Goal: Information Seeking & Learning: Check status

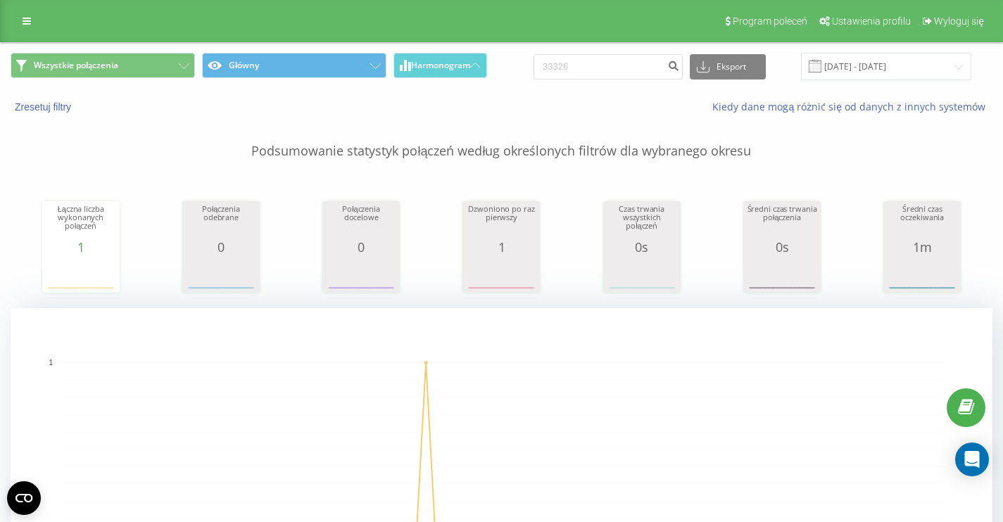
click at [606, 74] on input "33326" at bounding box center [607, 66] width 149 height 25
type input "792 598 152"
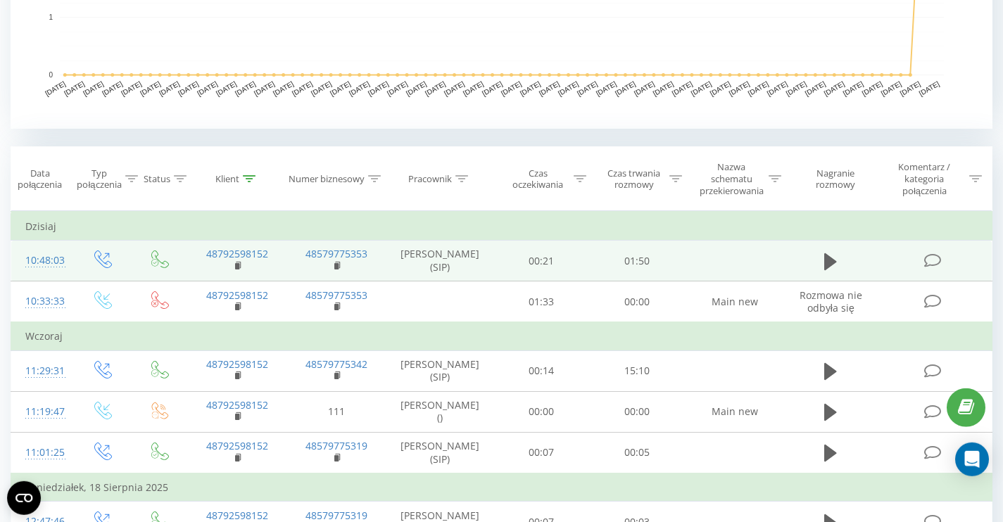
scroll to position [552, 0]
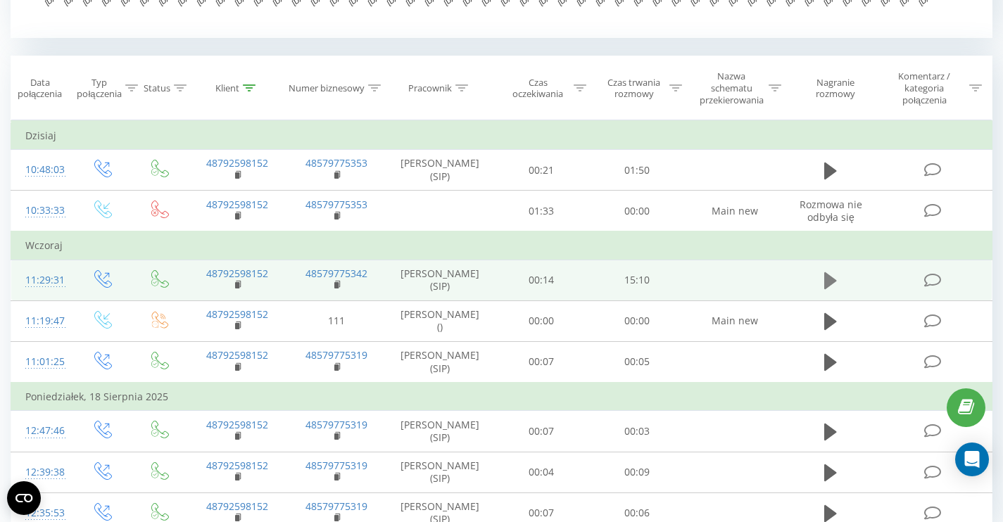
click at [828, 285] on icon at bounding box center [830, 280] width 13 height 17
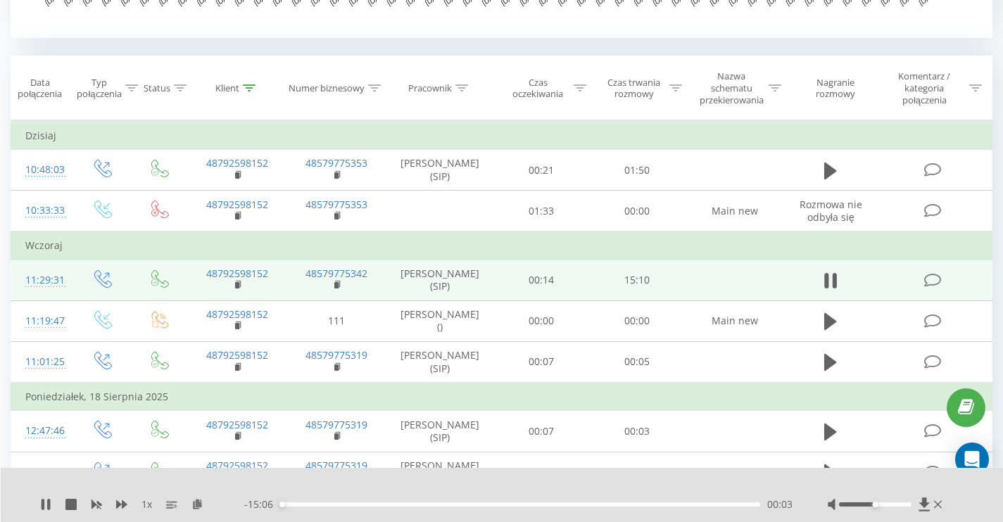
click at [367, 505] on div "00:03" at bounding box center [520, 505] width 480 height 4
click at [392, 505] on div "03:33" at bounding box center [520, 505] width 480 height 4
click at [422, 505] on div "03:34" at bounding box center [520, 505] width 480 height 4
click at [432, 505] on div "04:31" at bounding box center [520, 505] width 480 height 4
click at [450, 504] on div "04:49" at bounding box center [520, 505] width 480 height 4
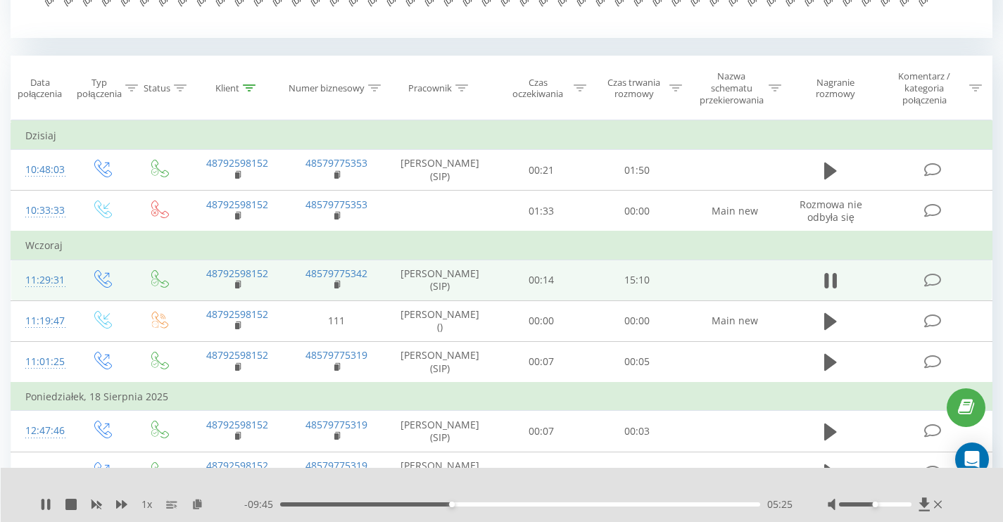
click at [472, 504] on div "05:25" at bounding box center [520, 505] width 480 height 4
click at [482, 505] on div "06:06" at bounding box center [520, 505] width 480 height 4
click at [491, 505] on div "06:39" at bounding box center [520, 505] width 480 height 4
click at [500, 504] on div "06:40" at bounding box center [520, 505] width 480 height 4
click at [511, 505] on div "06:58" at bounding box center [520, 505] width 480 height 4
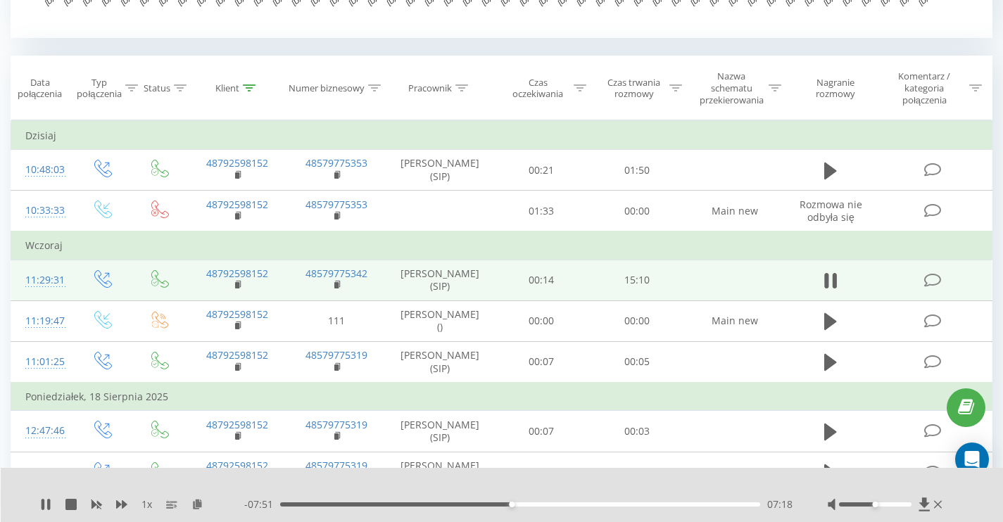
click at [526, 505] on div "07:18" at bounding box center [520, 505] width 480 height 4
click at [539, 507] on div "- 07:23 07:46 07:46" at bounding box center [518, 505] width 548 height 14
click at [538, 506] on div "07:48" at bounding box center [520, 505] width 480 height 4
click at [548, 504] on div "08:27" at bounding box center [520, 505] width 480 height 4
click at [557, 504] on div "08:46" at bounding box center [520, 505] width 480 height 4
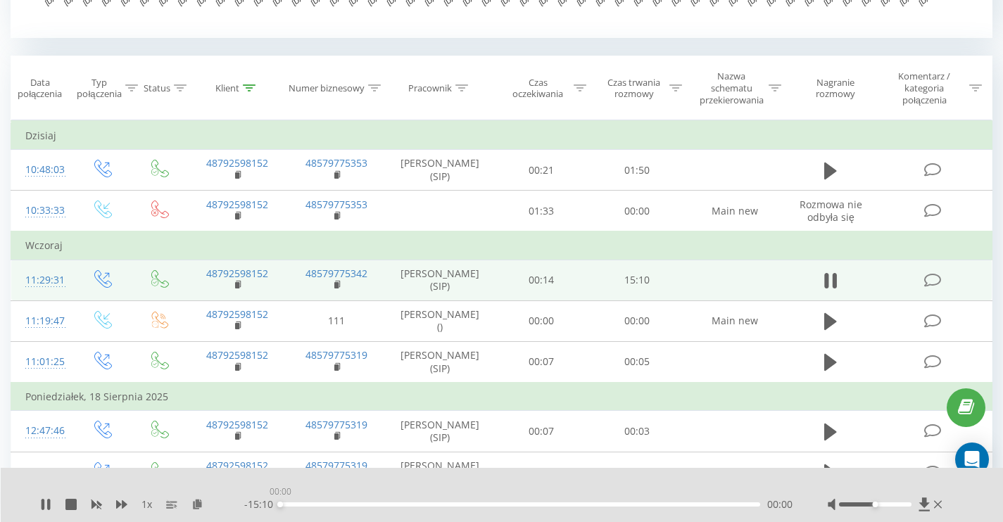
click at [569, 505] on div "00:00" at bounding box center [520, 505] width 480 height 4
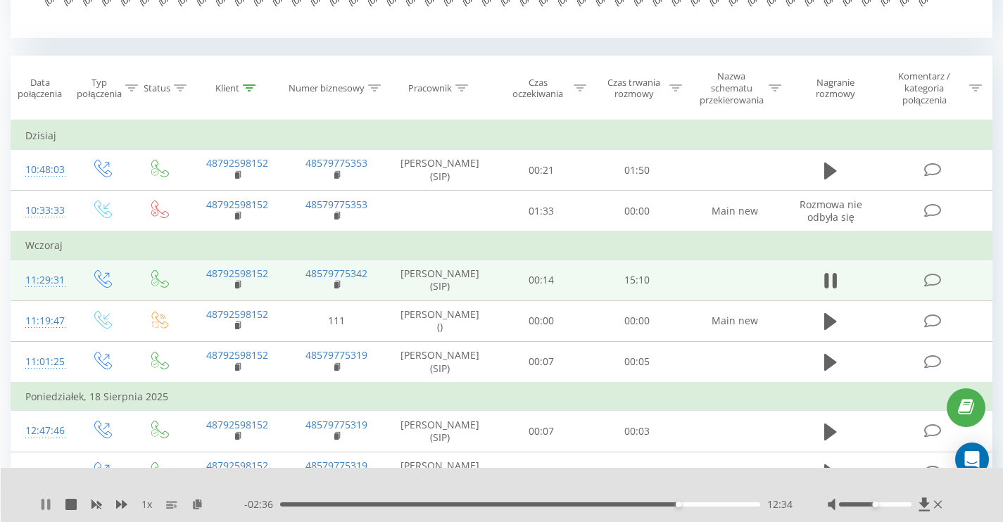
click at [41, 510] on icon at bounding box center [45, 504] width 11 height 11
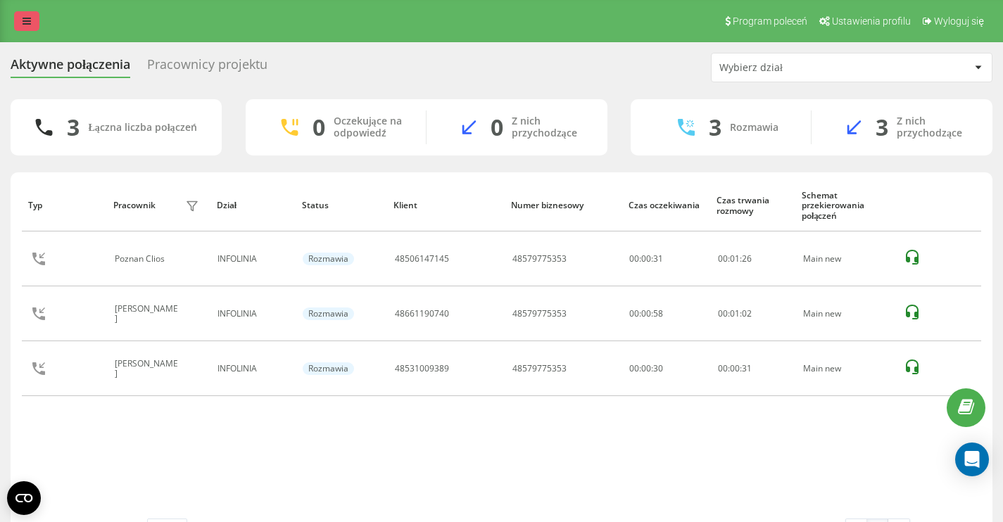
click at [24, 18] on icon at bounding box center [27, 21] width 8 height 10
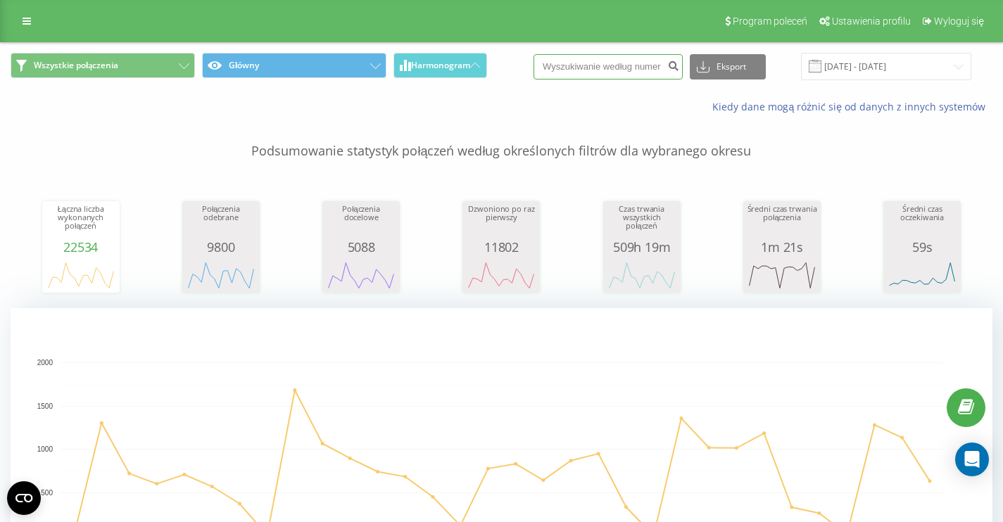
click at [593, 69] on input at bounding box center [607, 66] width 149 height 25
paste input "48531009389"
type input "48531009389"
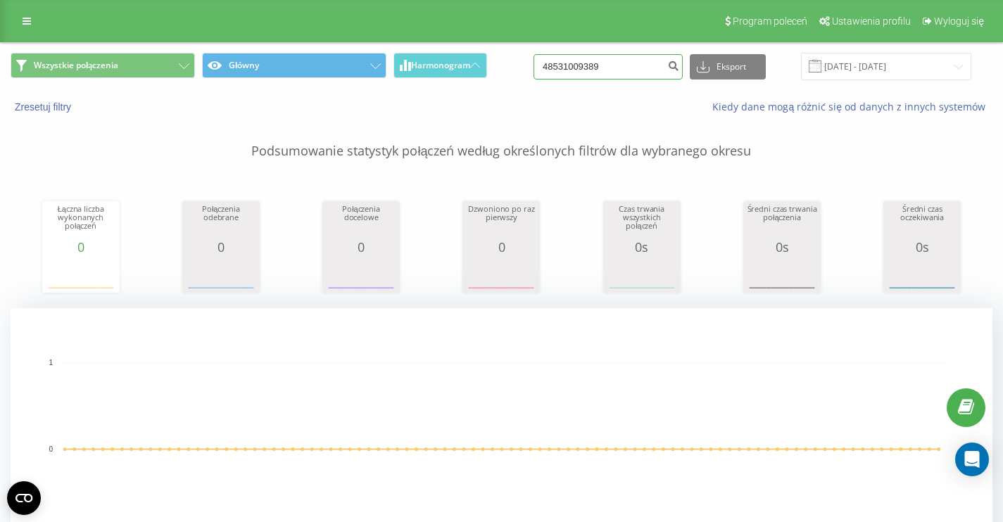
drag, startPoint x: 629, startPoint y: 23, endPoint x: 630, endPoint y: 69, distance: 46.5
click at [630, 69] on input "48531009389" at bounding box center [607, 66] width 149 height 25
paste input "48602534241"
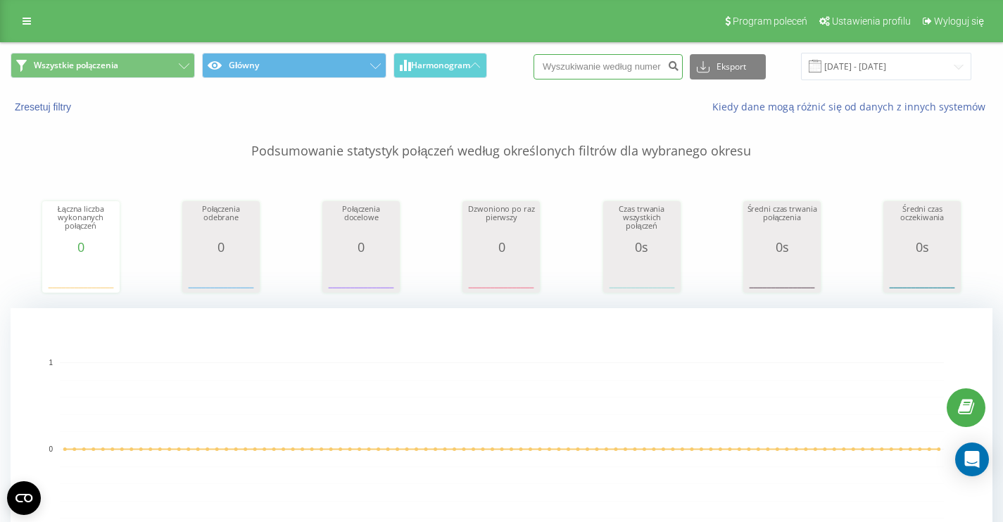
type input "48602534241"
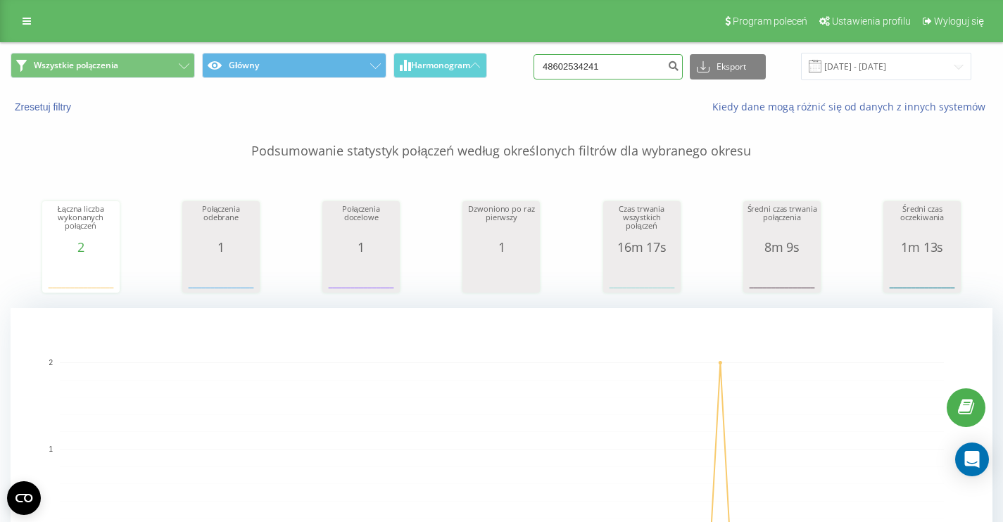
click at [636, 69] on input "48602534241" at bounding box center [607, 66] width 149 height 25
paste input "48601868630"
type input "48601868630"
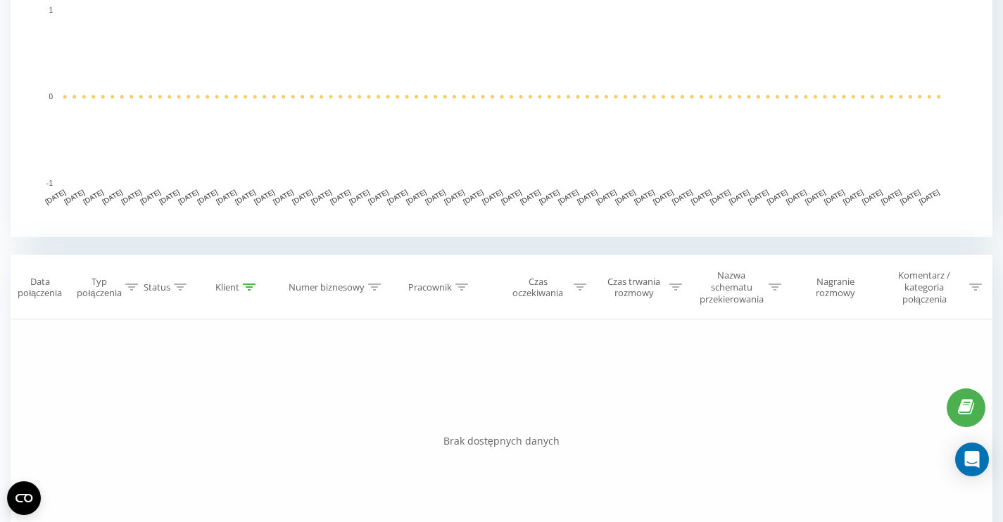
scroll to position [480, 0]
